Goal: Find specific page/section: Find specific page/section

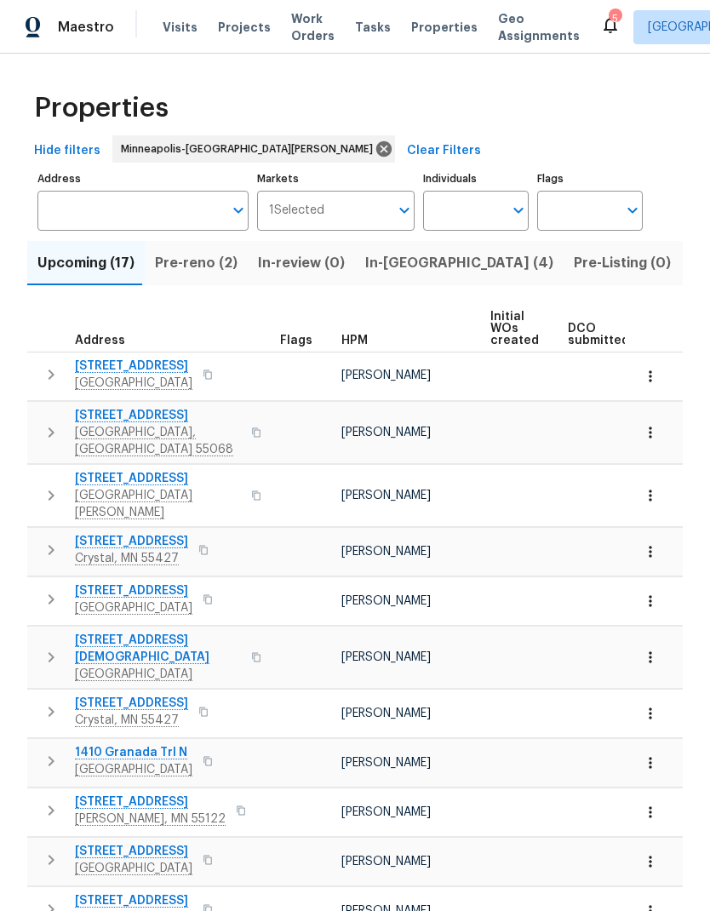
click at [391, 268] on span "In-[GEOGRAPHIC_DATA] (4)" at bounding box center [459, 263] width 188 height 24
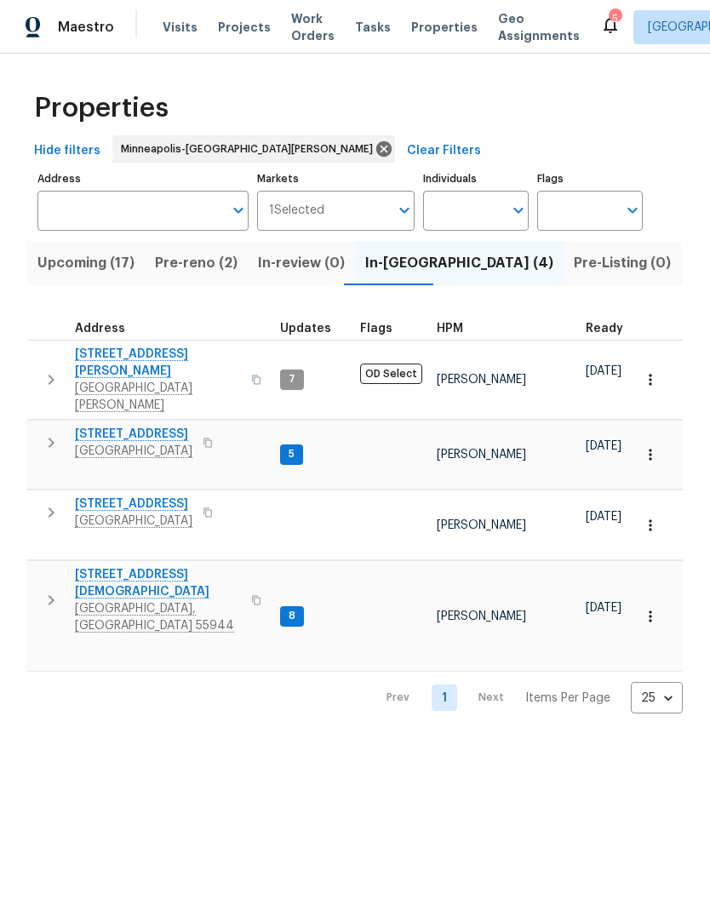
click at [195, 268] on span "Pre-reno (2)" at bounding box center [196, 263] width 83 height 24
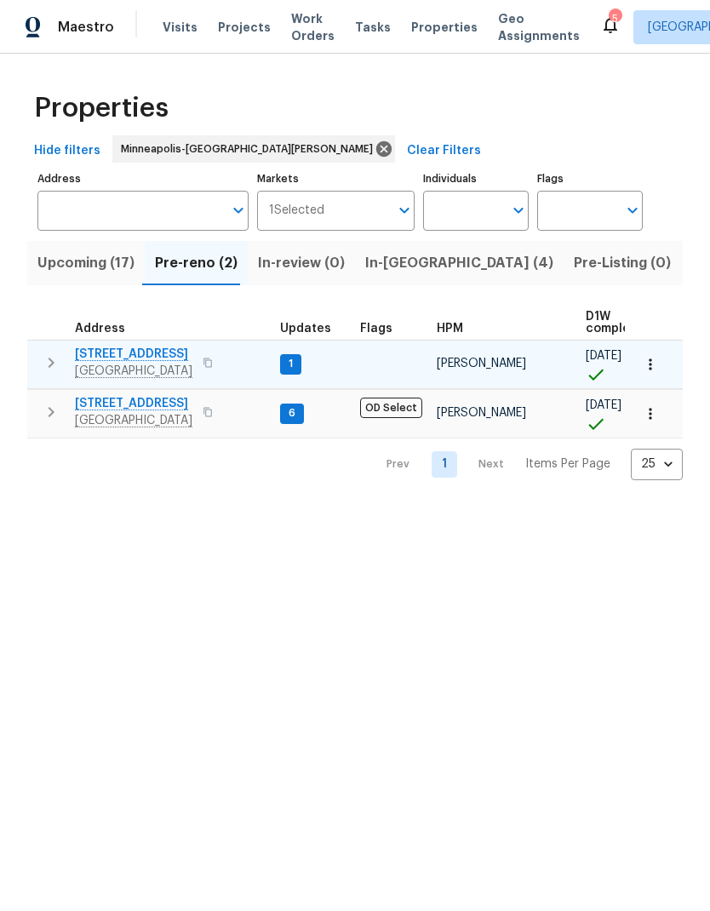
click at [137, 351] on span "[STREET_ADDRESS]" at bounding box center [133, 353] width 117 height 17
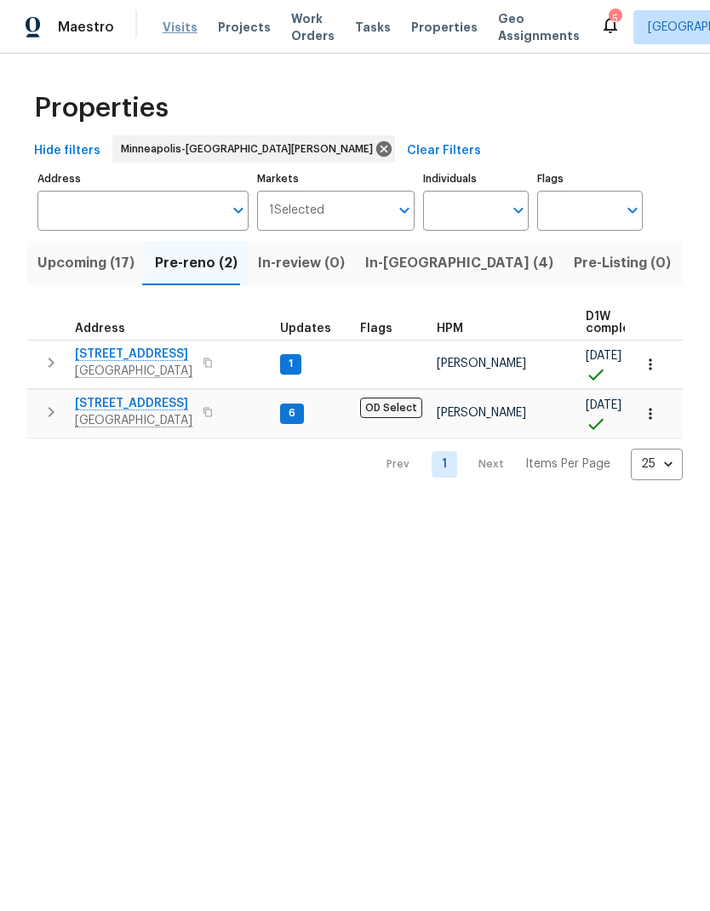
click at [173, 31] on span "Visits" at bounding box center [180, 27] width 35 height 17
